Goal: Task Accomplishment & Management: Manage account settings

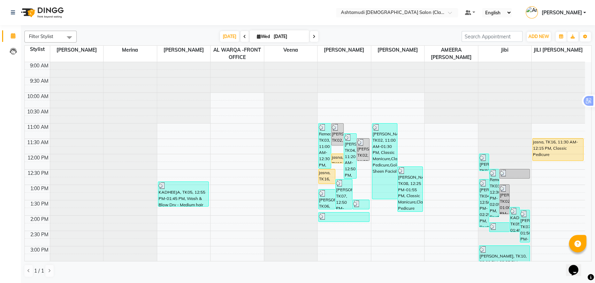
scroll to position [228, 0]
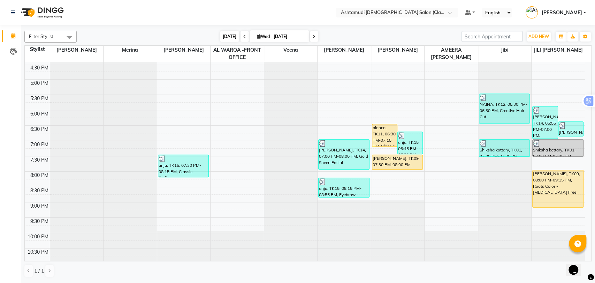
click at [226, 39] on span "[DATE]" at bounding box center [229, 36] width 19 height 11
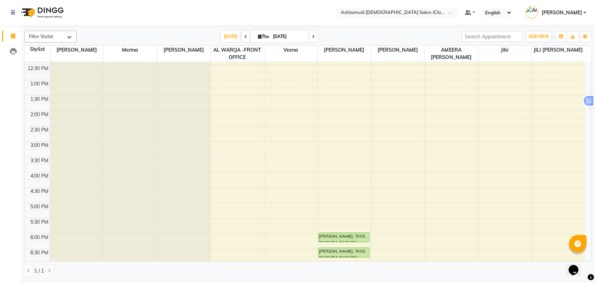
scroll to position [0, 0]
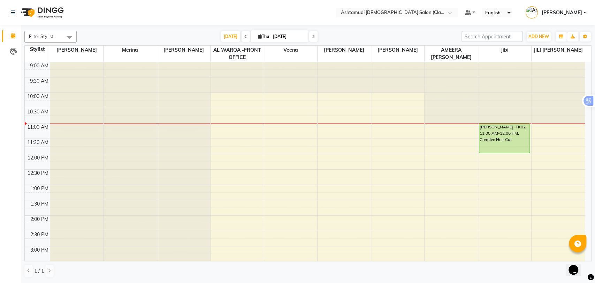
click at [312, 36] on icon at bounding box center [313, 37] width 3 height 4
type input "[DATE]"
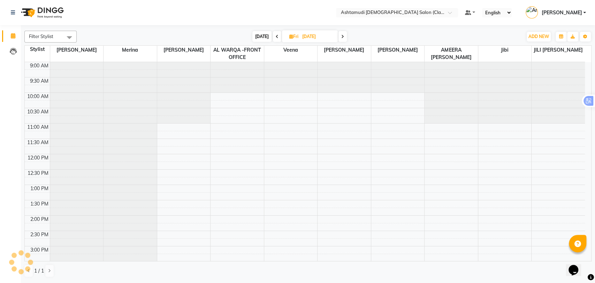
scroll to position [61, 0]
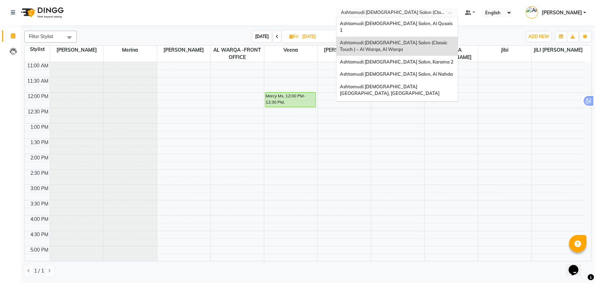
click at [438, 10] on input "text" at bounding box center [390, 13] width 101 height 7
click at [418, 26] on span "Ashtamudi [DEMOGRAPHIC_DATA] Salon, Al Qusais 1" at bounding box center [397, 27] width 114 height 13
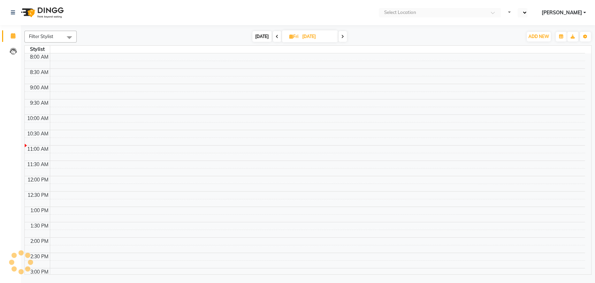
select select "en"
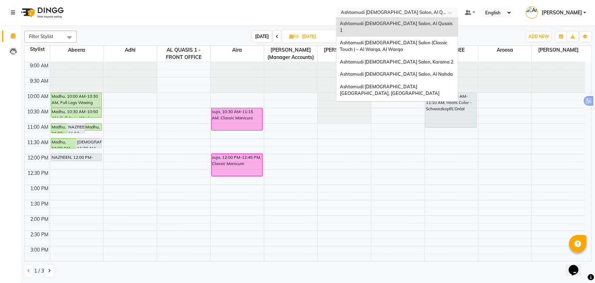
click at [439, 13] on input "text" at bounding box center [390, 13] width 101 height 7
click at [420, 84] on span "Ashtamudi [DEMOGRAPHIC_DATA] [GEOGRAPHIC_DATA], [GEOGRAPHIC_DATA]" at bounding box center [390, 90] width 100 height 13
